Goal: Navigation & Orientation: Find specific page/section

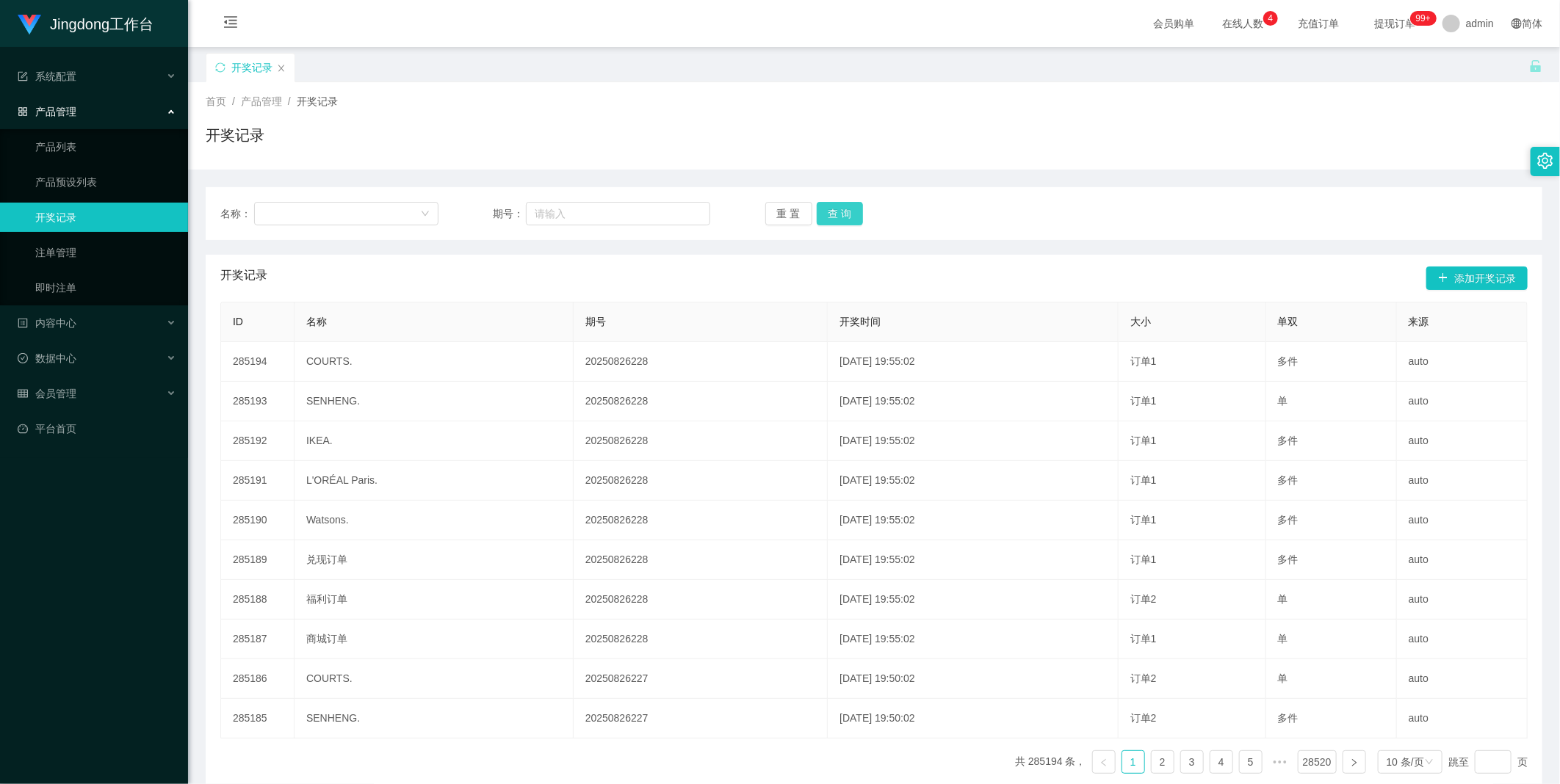
click at [831, 206] on button "查 询" at bounding box center [840, 213] width 47 height 24
click at [831, 206] on div "重 置 查 询" at bounding box center [874, 213] width 218 height 24
click at [114, 260] on link "注单管理" at bounding box center [105, 253] width 141 height 30
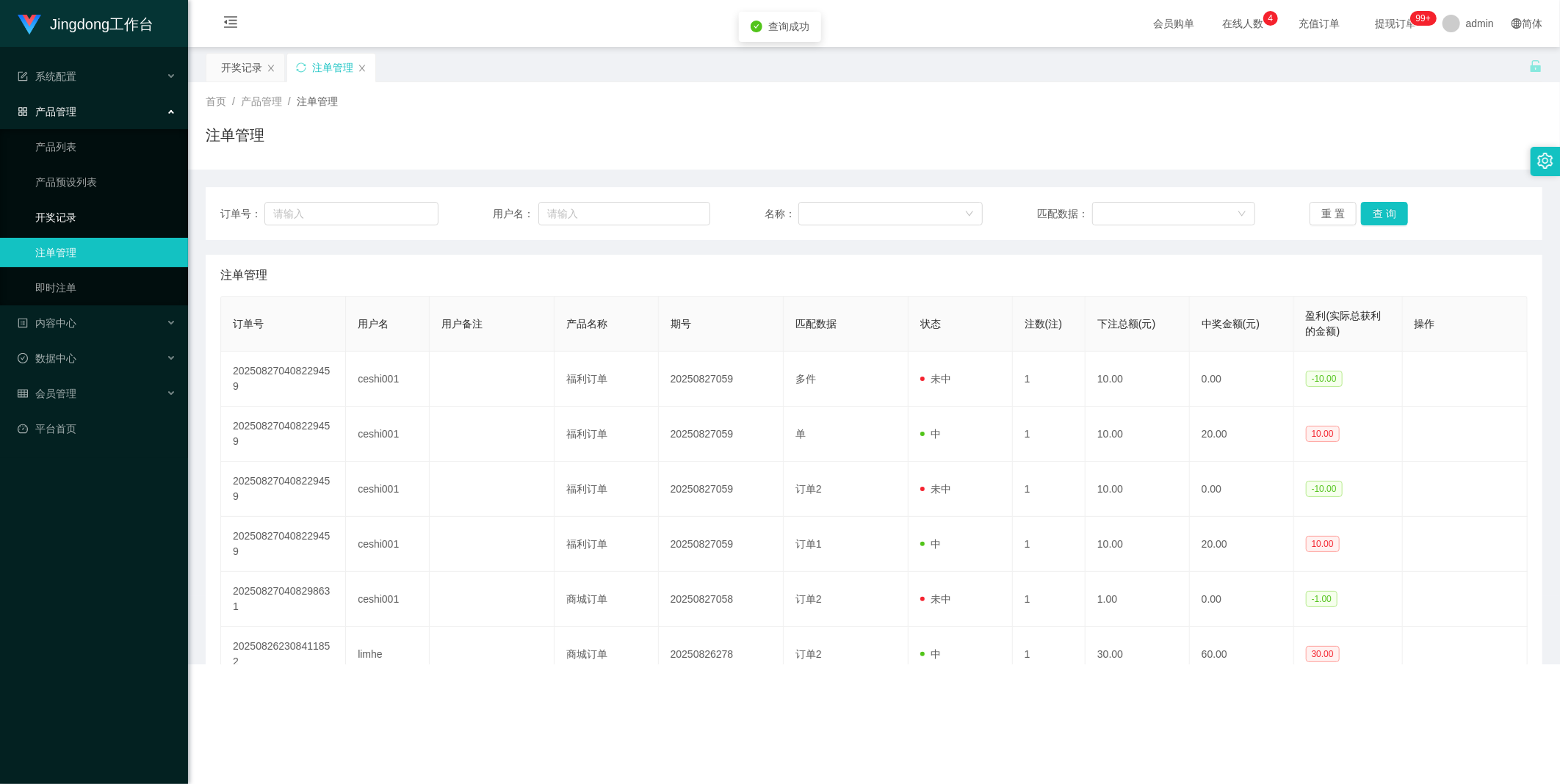
click at [99, 213] on link "开奖记录" at bounding box center [105, 218] width 141 height 30
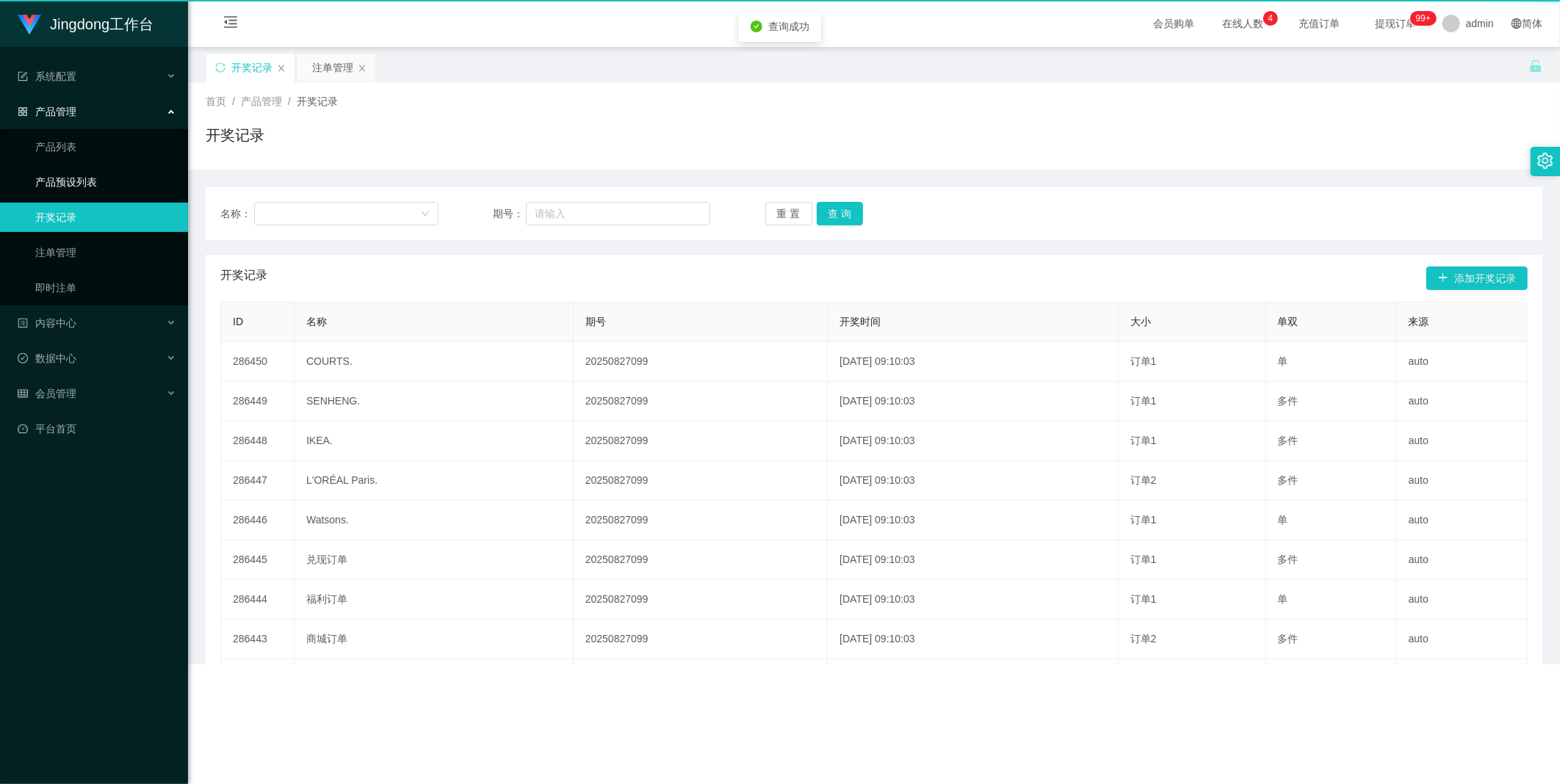
click at [101, 189] on link "产品预设列表" at bounding box center [105, 183] width 141 height 30
